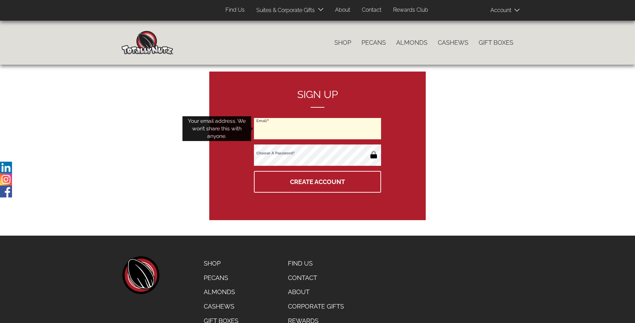
click at [317, 128] on input "Email" at bounding box center [317, 128] width 127 height 21
type input "[EMAIL_ADDRESS][PERSON_NAME][DOMAIN_NAME]"
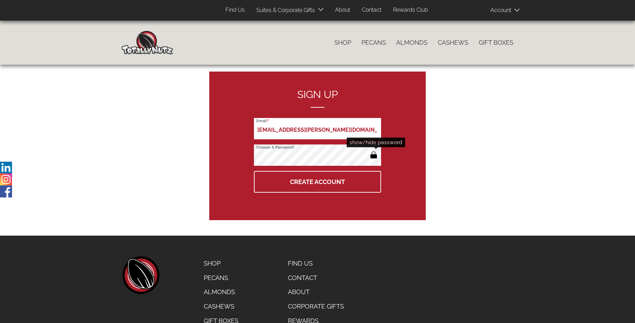
click at [373, 155] on button "button" at bounding box center [373, 155] width 11 height 11
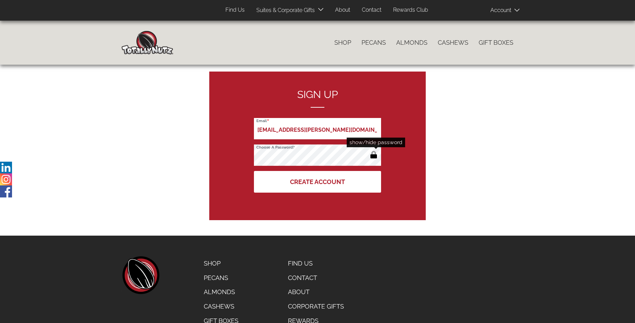
click at [317, 181] on button "Create Account" at bounding box center [317, 182] width 127 height 22
